Goal: Task Accomplishment & Management: Use online tool/utility

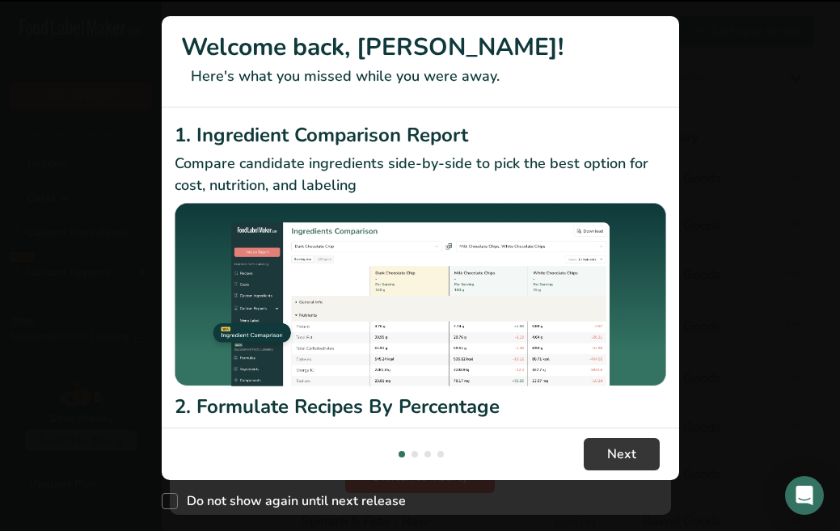
click at [652, 32] on h1 "Welcome back, [PERSON_NAME]!" at bounding box center [420, 47] width 479 height 36
click at [607, 448] on span "Next" at bounding box center [621, 454] width 29 height 19
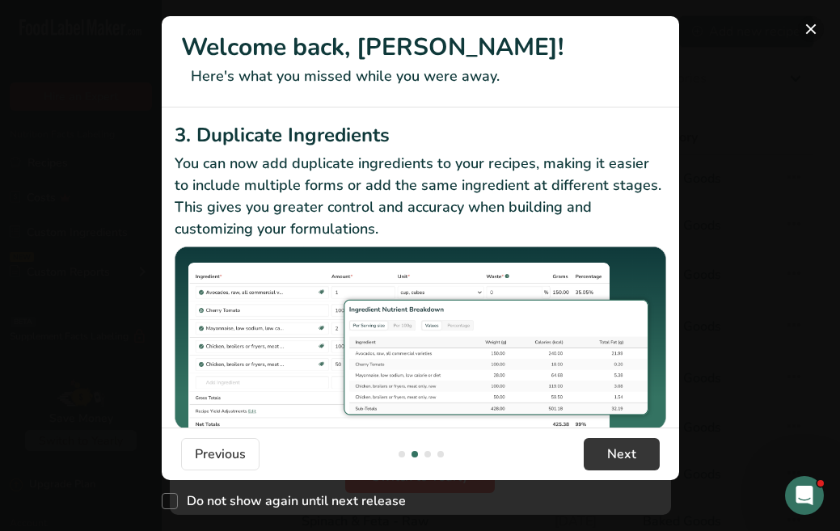
click at [811, 25] on button "New Features" at bounding box center [811, 29] width 26 height 26
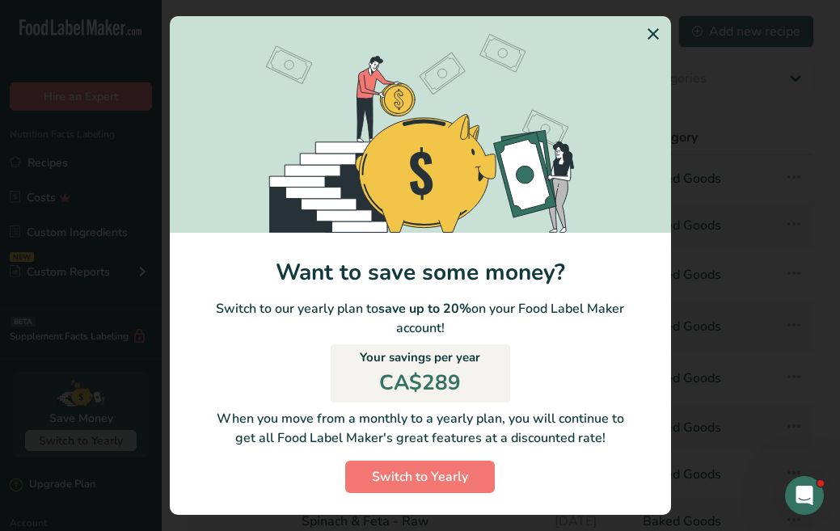
click at [658, 31] on icon "Switch to Yearly Modal" at bounding box center [653, 33] width 19 height 29
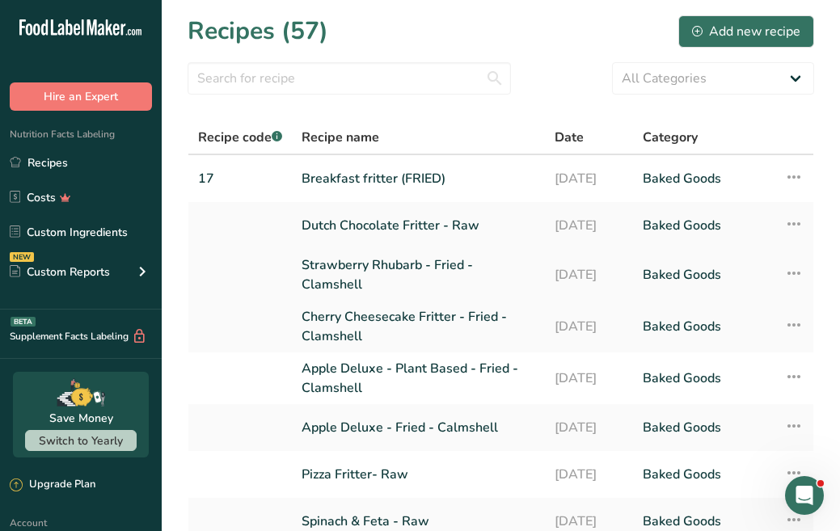
click at [344, 261] on link "Strawberry Rhubarb - Fried - Clamshell" at bounding box center [419, 274] width 234 height 39
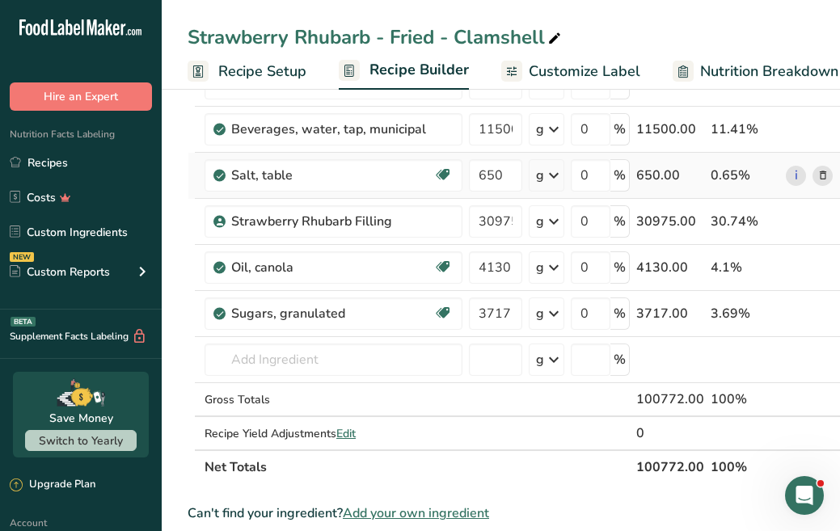
scroll to position [298, 0]
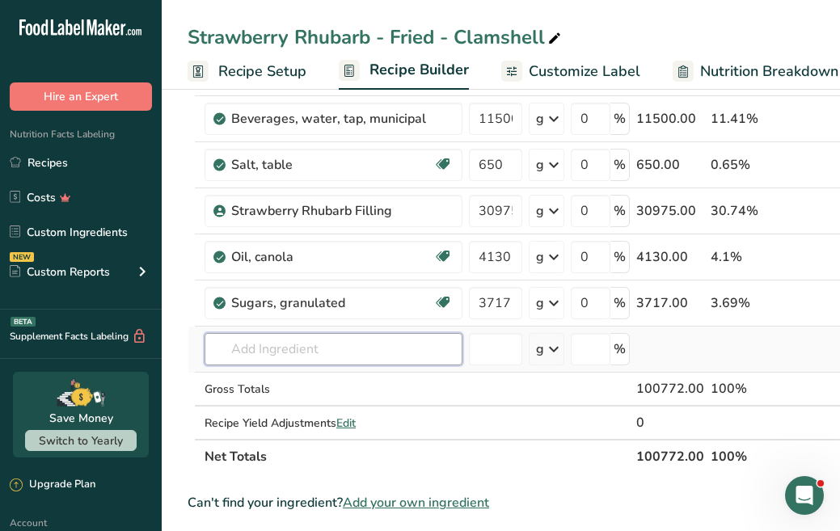
click at [361, 365] on input "text" at bounding box center [334, 349] width 258 height 32
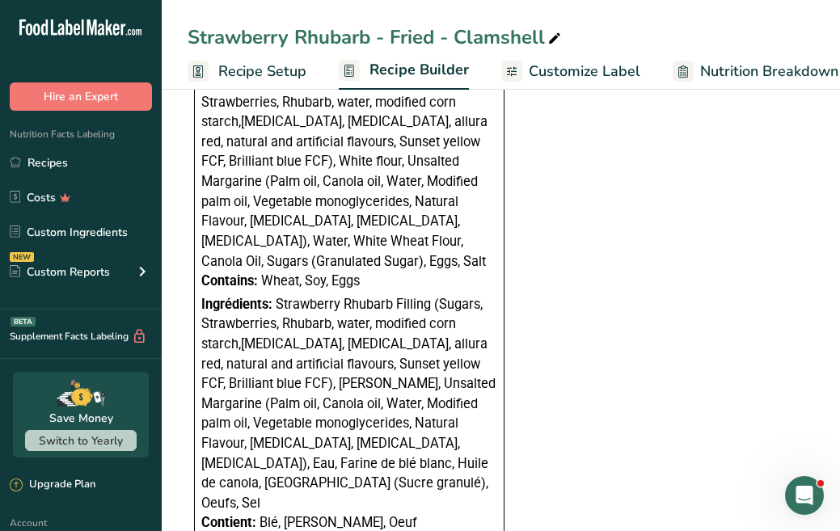
scroll to position [1235, 0]
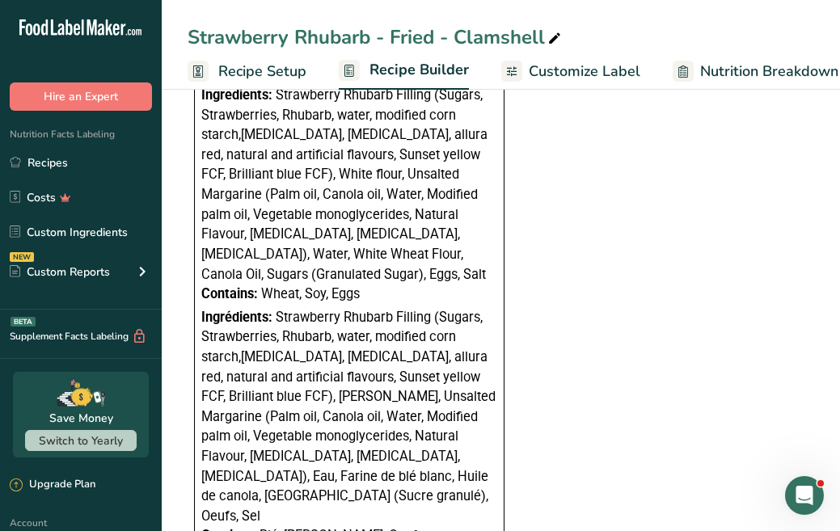
click at [542, 83] on link "Customize Label" at bounding box center [570, 71] width 139 height 36
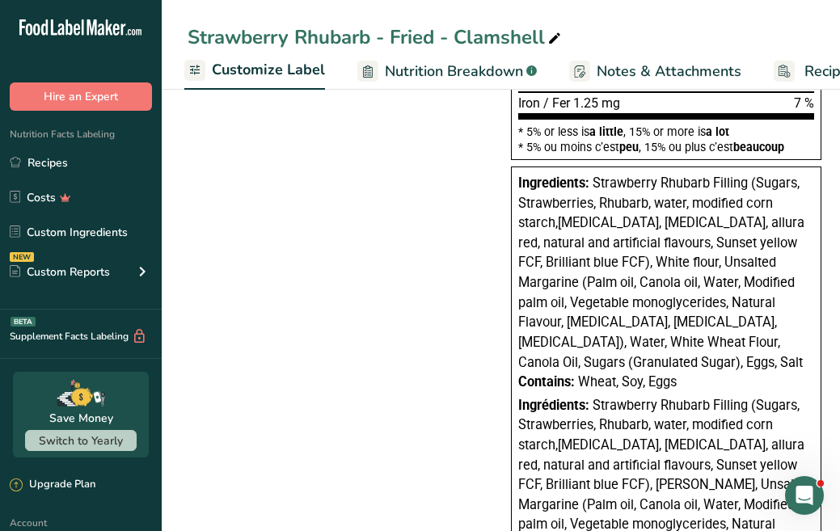
scroll to position [529, 0]
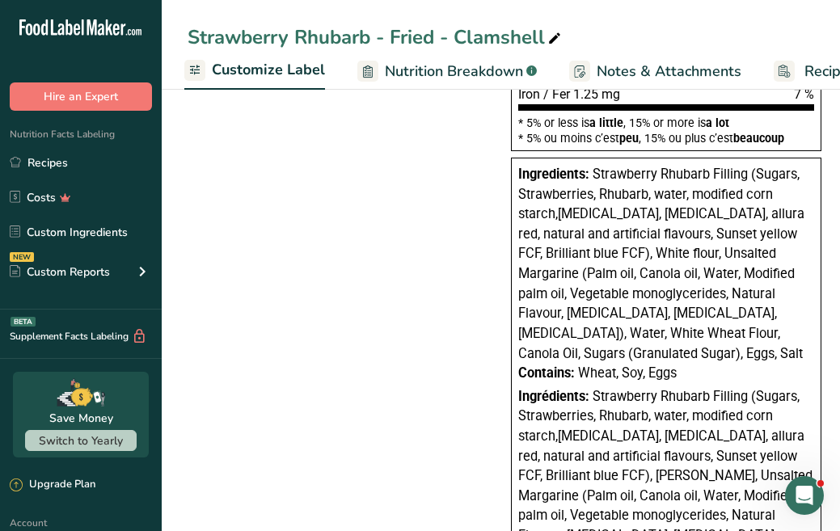
click at [684, 365] on div "Contains: Wheat, Soy, Eggs" at bounding box center [666, 374] width 296 height 20
click at [676, 365] on span "Wheat, Soy, Eggs" at bounding box center [627, 372] width 99 height 15
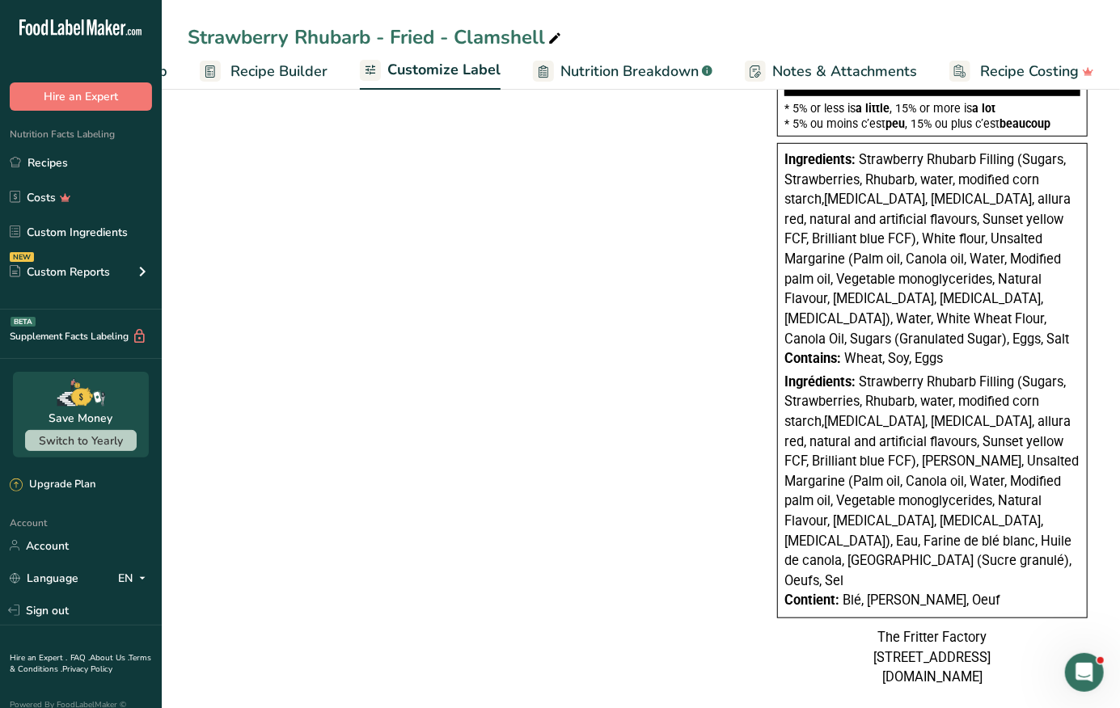
scroll to position [543, 0]
click at [612, 66] on span "Nutrition Breakdown" at bounding box center [629, 72] width 138 height 22
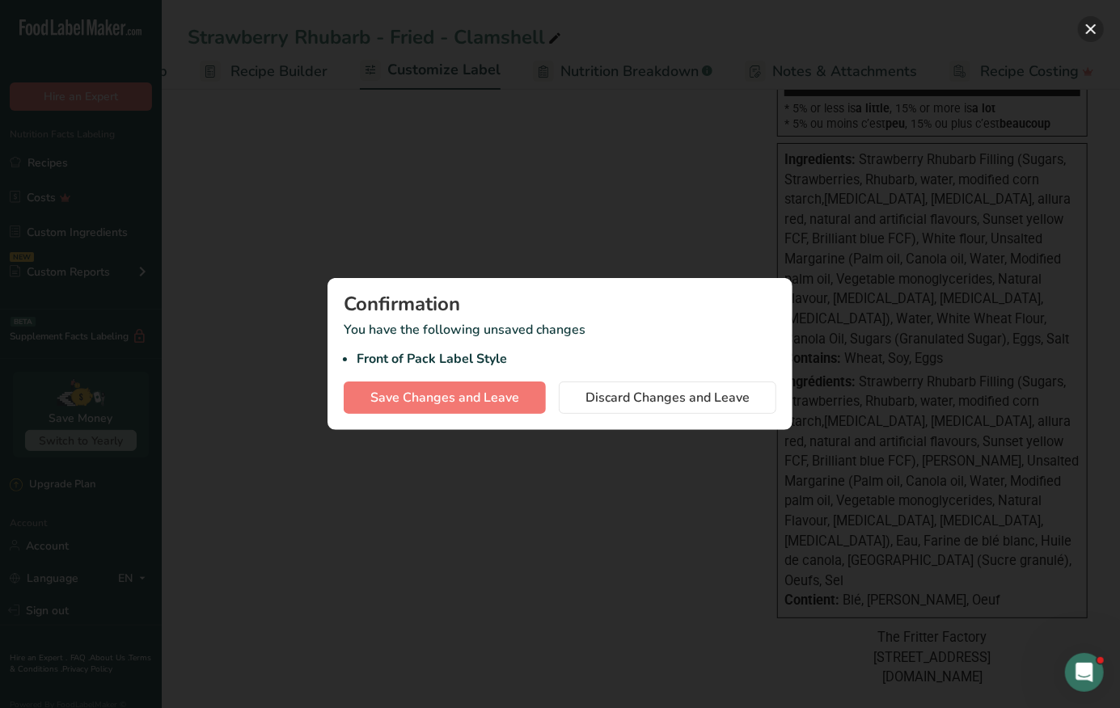
click at [839, 34] on button "button" at bounding box center [1091, 29] width 26 height 26
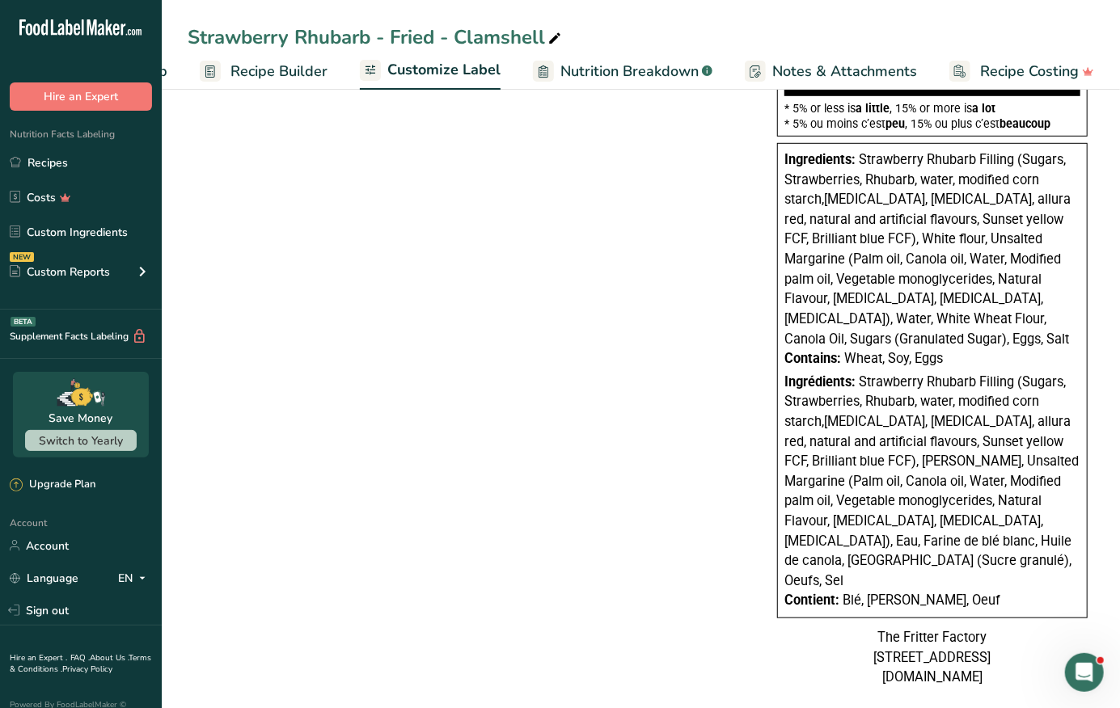
click at [839, 340] on div "Ingredients: Strawberry Rhubarb Filling (Sugars, Strawberries, Rhubarb, water, …" at bounding box center [932, 249] width 296 height 199
click at [839, 351] on span "Wheat, Soy, Eggs" at bounding box center [893, 358] width 99 height 15
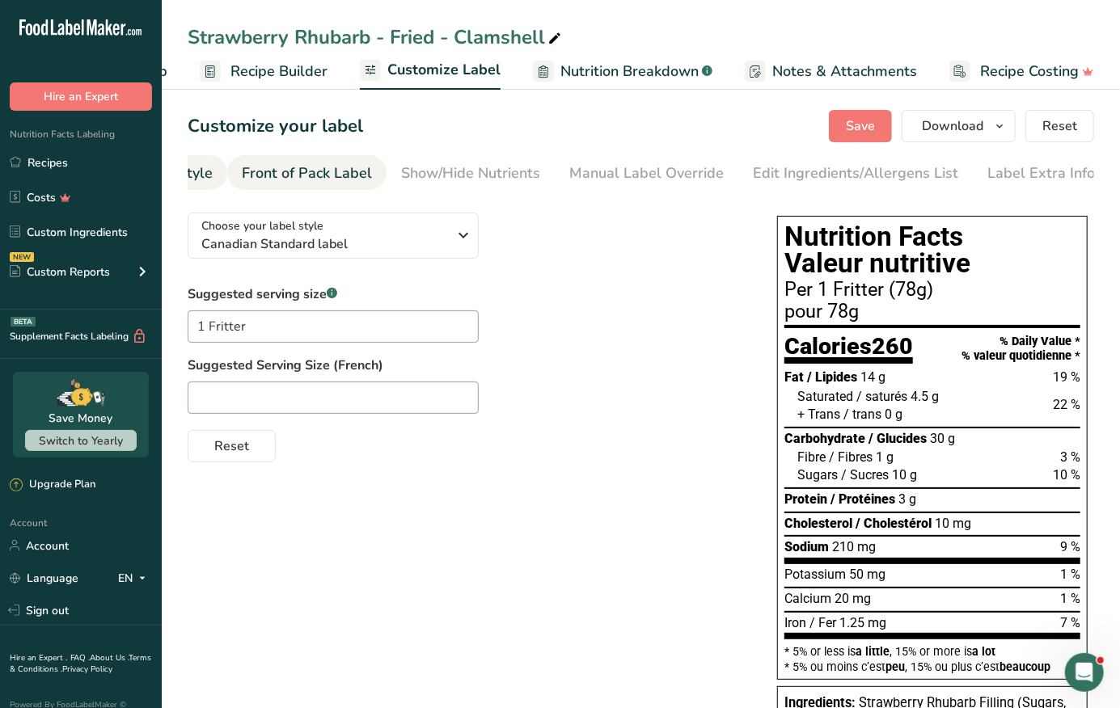
scroll to position [0, 118]
click at [434, 70] on span "Customize Label" at bounding box center [443, 70] width 113 height 22
click at [422, 63] on span "Customize Label" at bounding box center [443, 70] width 113 height 22
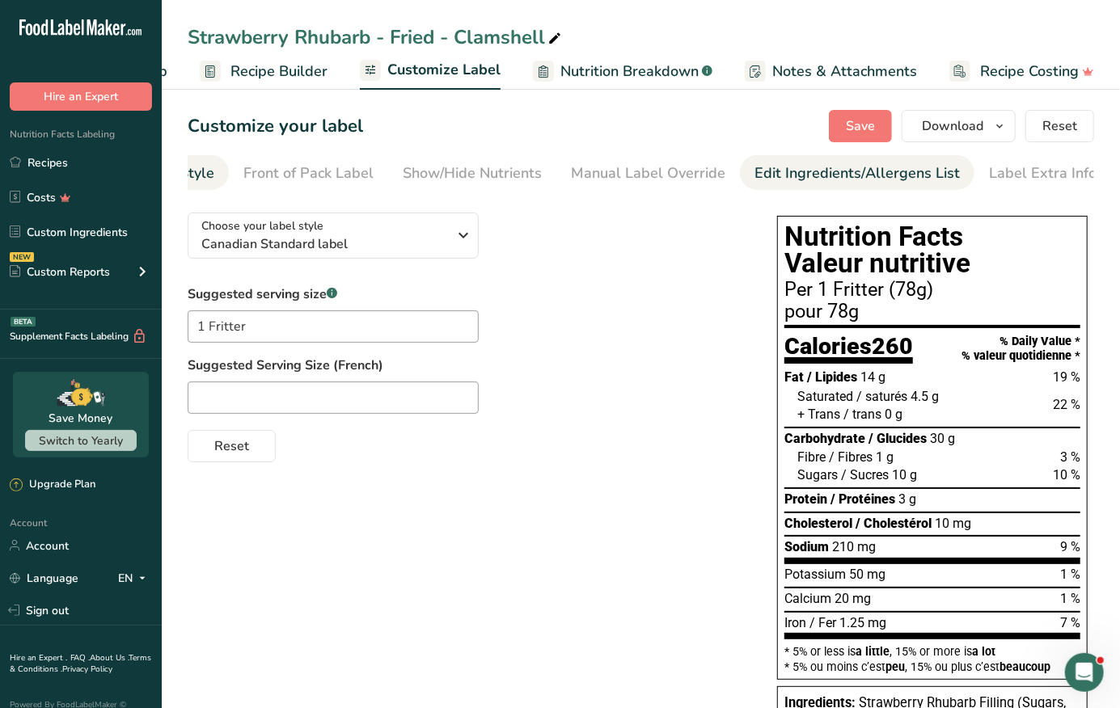
click at [765, 159] on link "Edit Ingredients/Allergens List" at bounding box center [856, 173] width 205 height 36
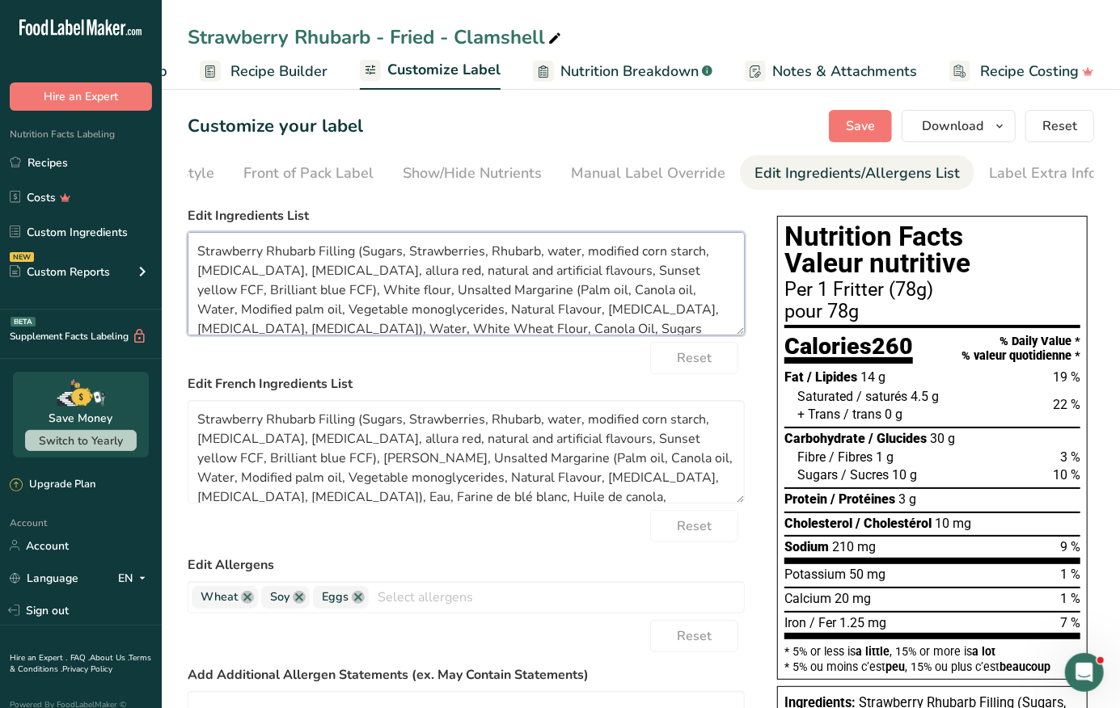
click at [492, 295] on textarea "Strawberry Rhubarb Filling (Sugars, Strawberries, Rhubarb, water, modified corn…" at bounding box center [466, 283] width 557 height 103
type textarea "Strawberry Rhubarb Filling (Sugars, Strawberries, Rhubarb, water, modified corn…"
click at [495, 366] on div "Reset" at bounding box center [466, 358] width 557 height 32
